Goal: Task Accomplishment & Management: Manage account settings

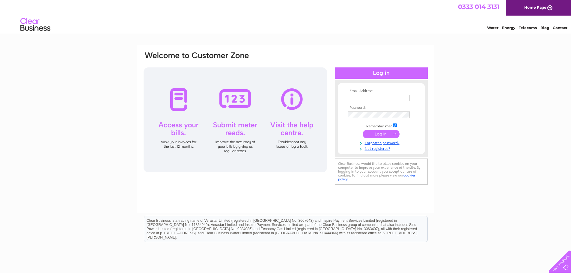
click at [390, 99] on input "text" at bounding box center [379, 98] width 62 height 7
click at [368, 95] on input "text" at bounding box center [379, 98] width 62 height 7
type input "stephen@uktheatreschool.com"
click at [375, 134] on input "submit" at bounding box center [381, 134] width 37 height 8
click at [405, 102] on span "3" at bounding box center [406, 100] width 3 height 4
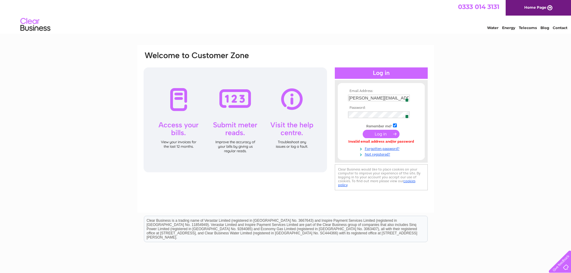
click at [383, 132] on input "submit" at bounding box center [381, 134] width 37 height 8
